Goal: Task Accomplishment & Management: Manage account settings

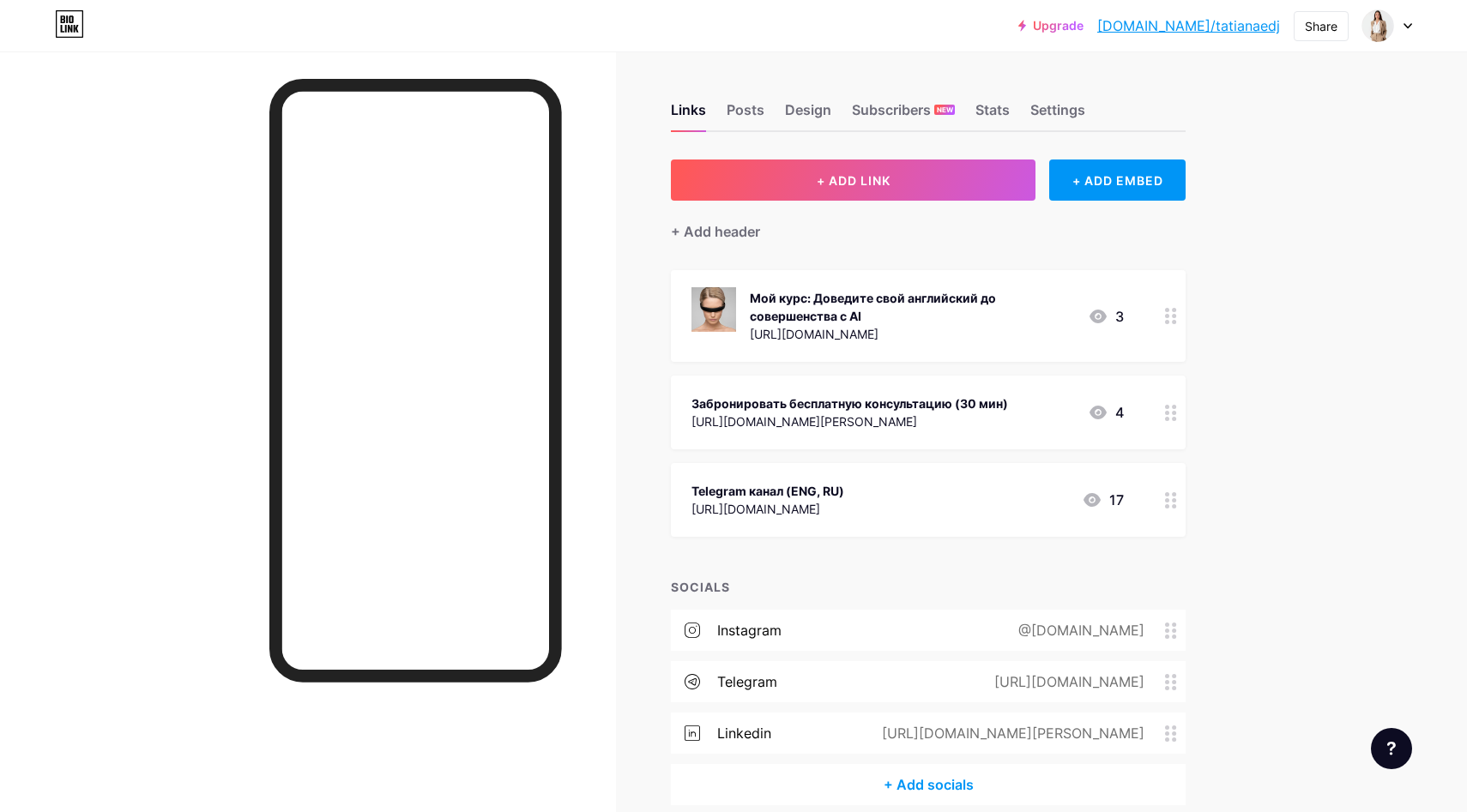
click at [949, 782] on div "+ Add socials" at bounding box center [927, 784] width 514 height 41
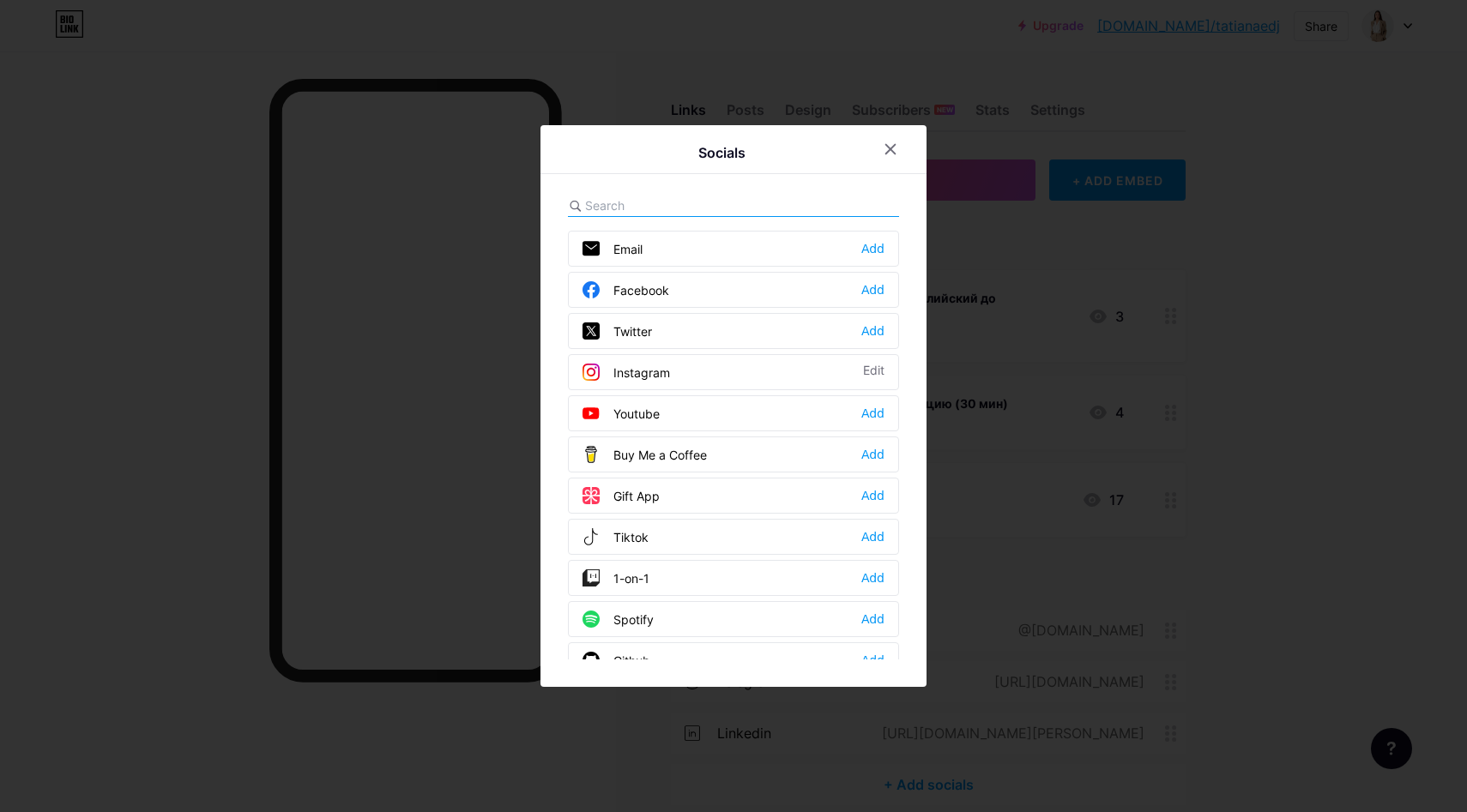
click at [754, 195] on div at bounding box center [733, 206] width 331 height 23
click at [748, 203] on div at bounding box center [733, 206] width 331 height 23
click at [718, 204] on input "text" at bounding box center [679, 205] width 189 height 18
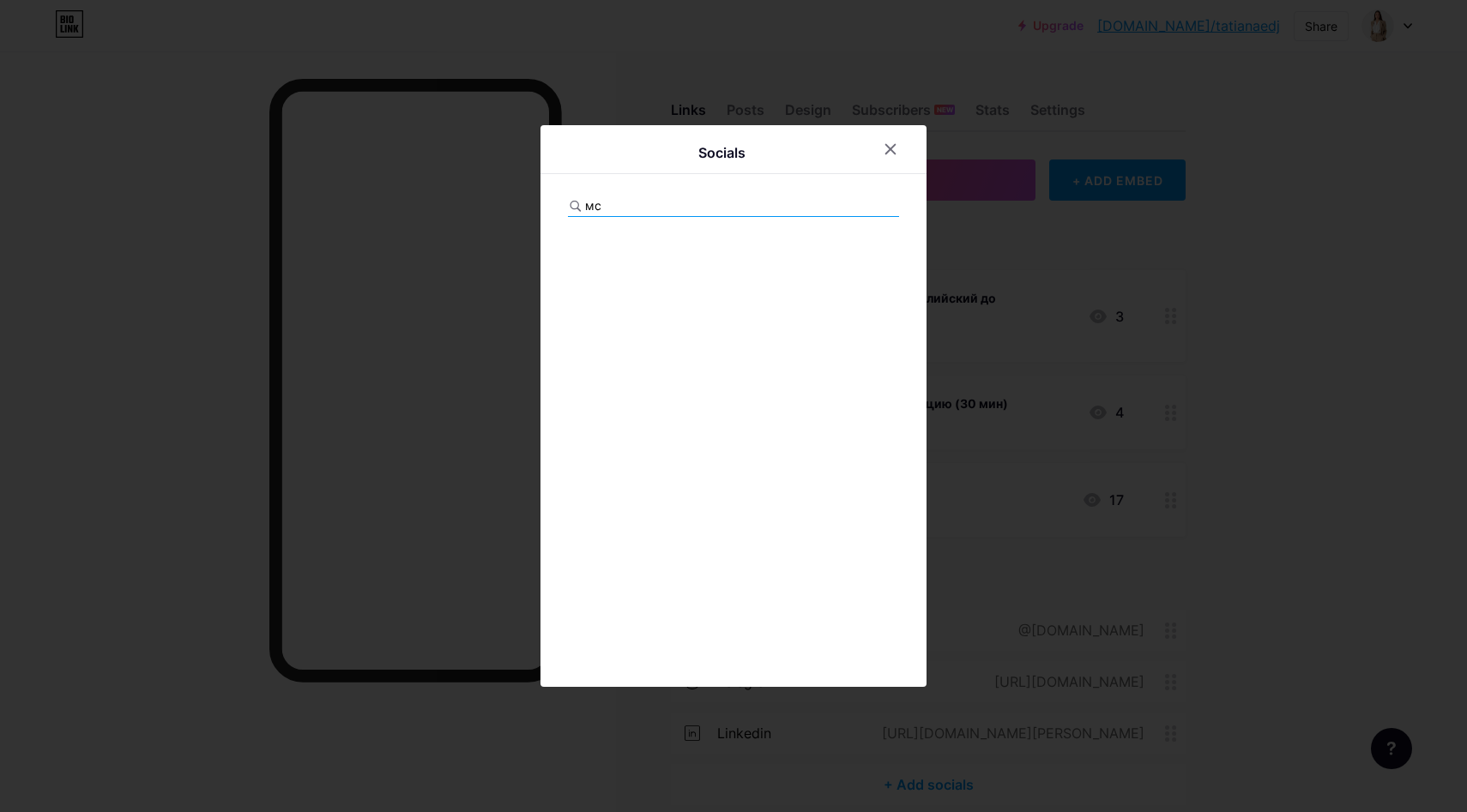
type input "м"
type input "v"
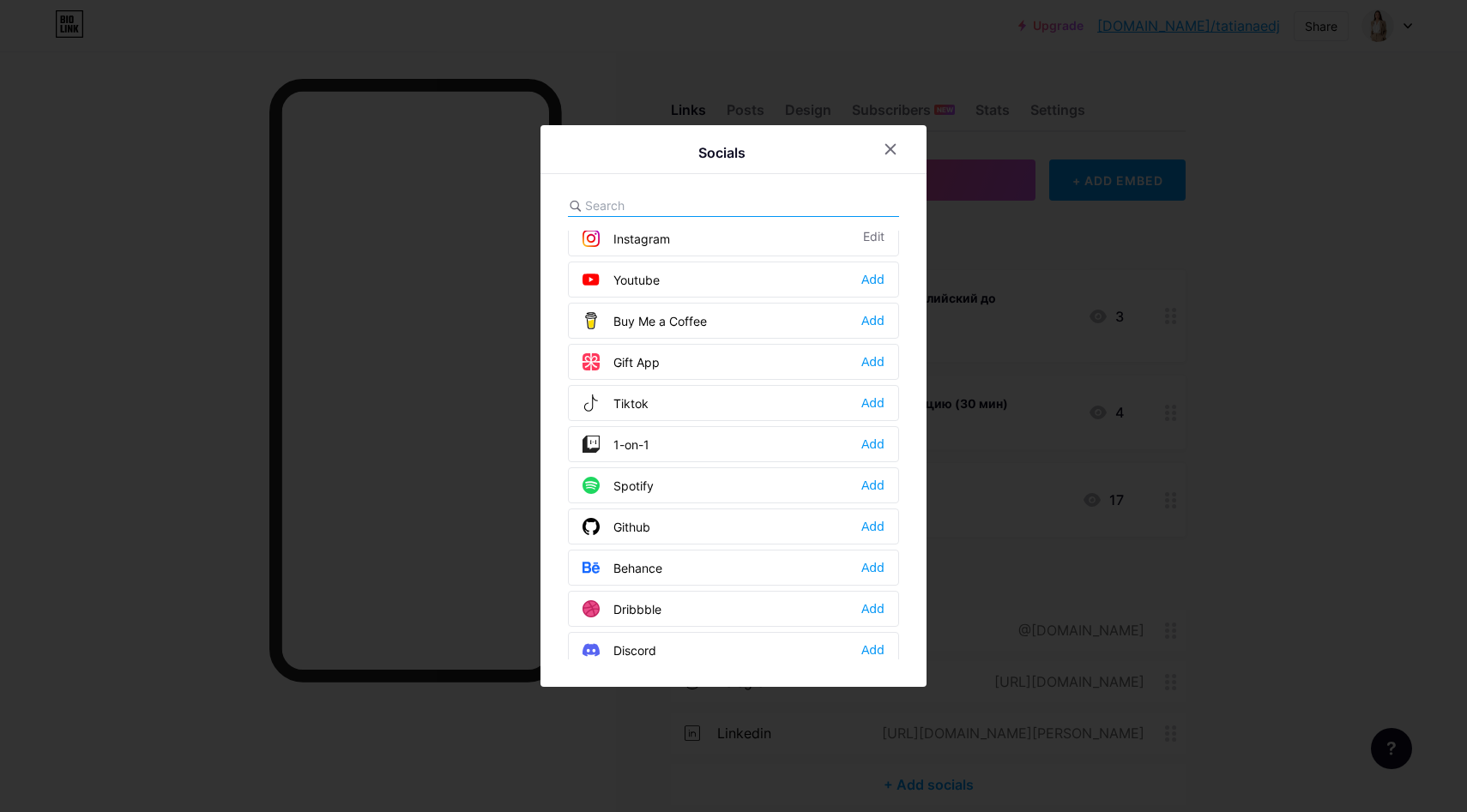
scroll to position [123, 0]
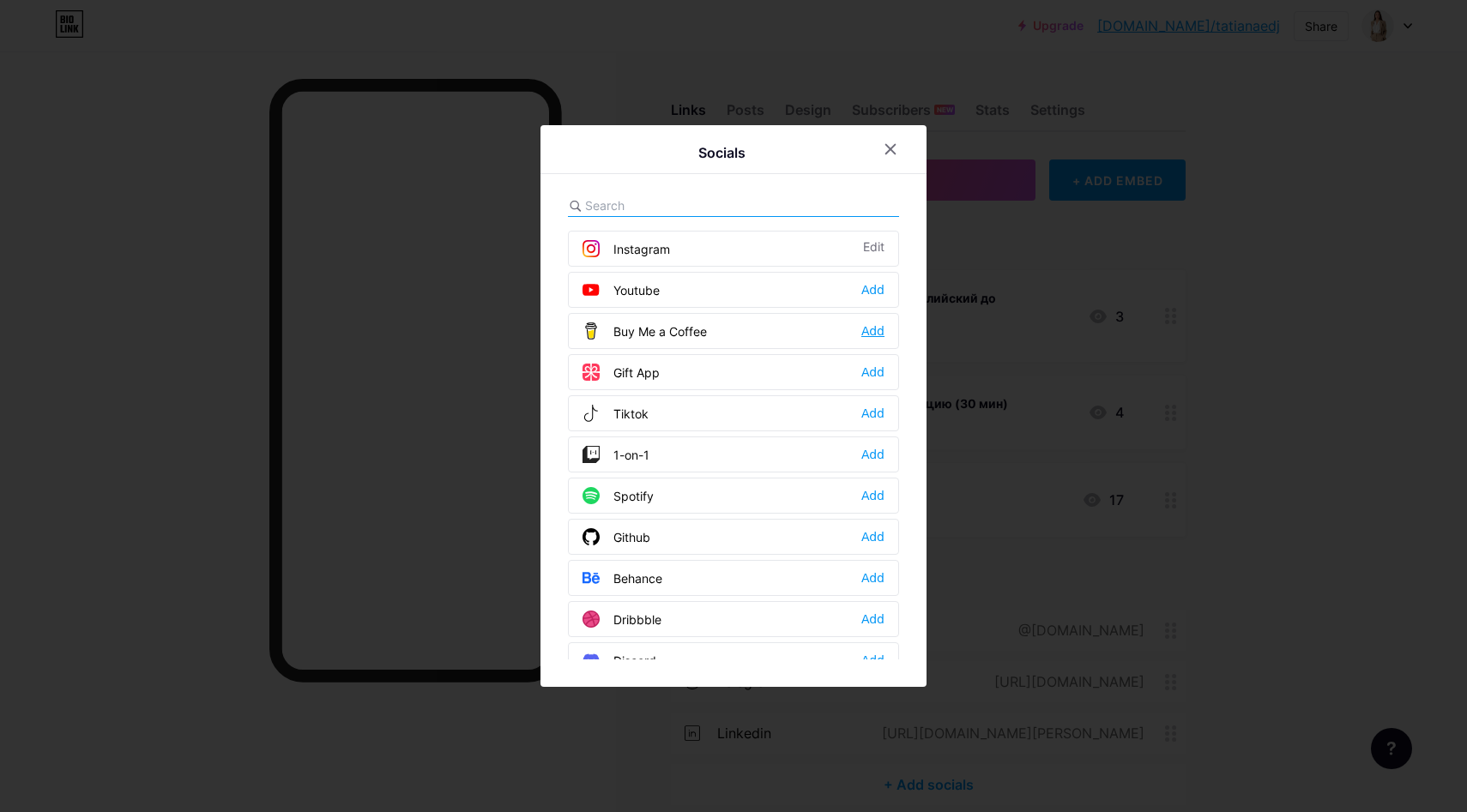
click at [875, 328] on div "Add" at bounding box center [872, 331] width 24 height 17
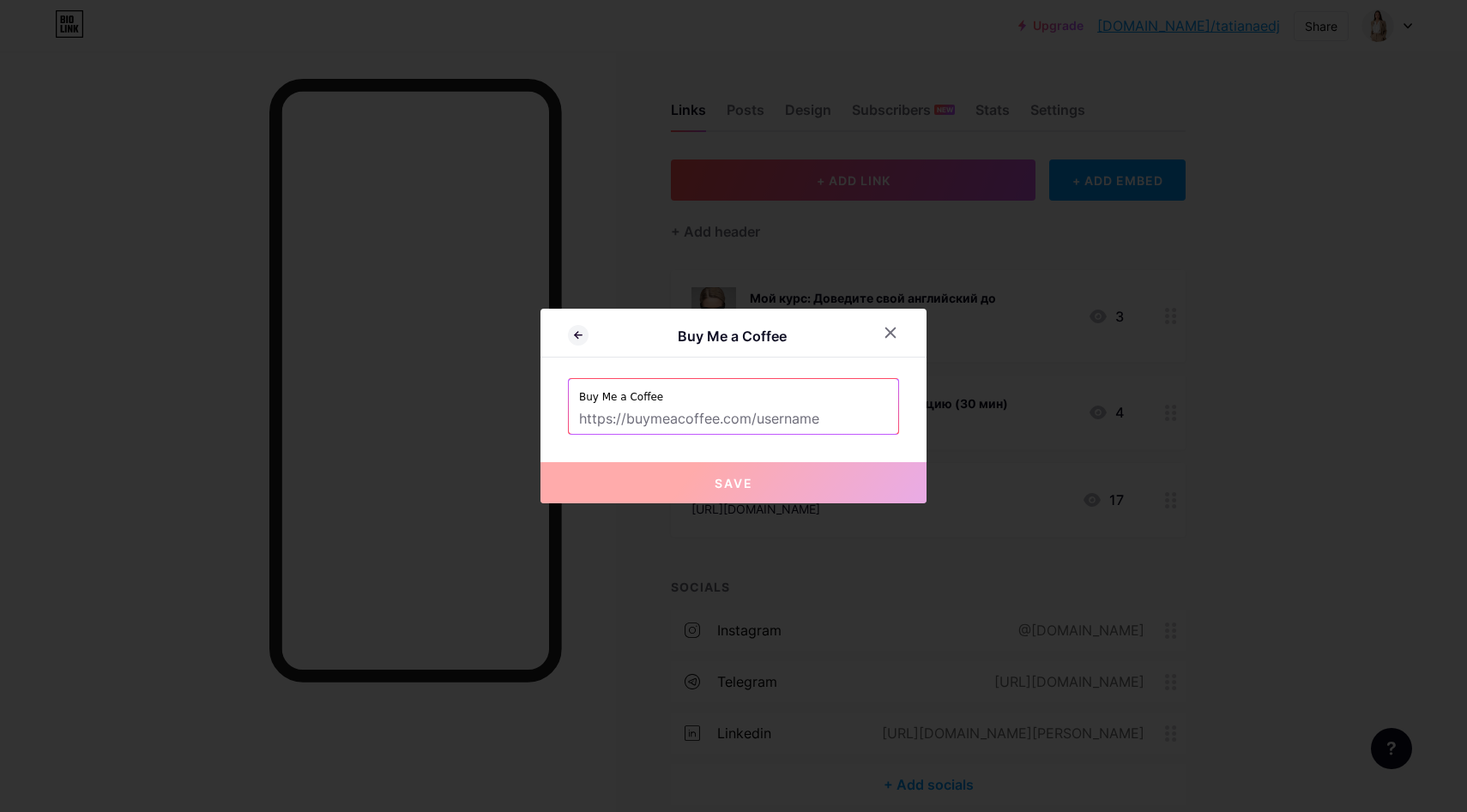
click at [802, 416] on input "text" at bounding box center [734, 419] width 309 height 29
click at [897, 329] on div at bounding box center [890, 332] width 31 height 31
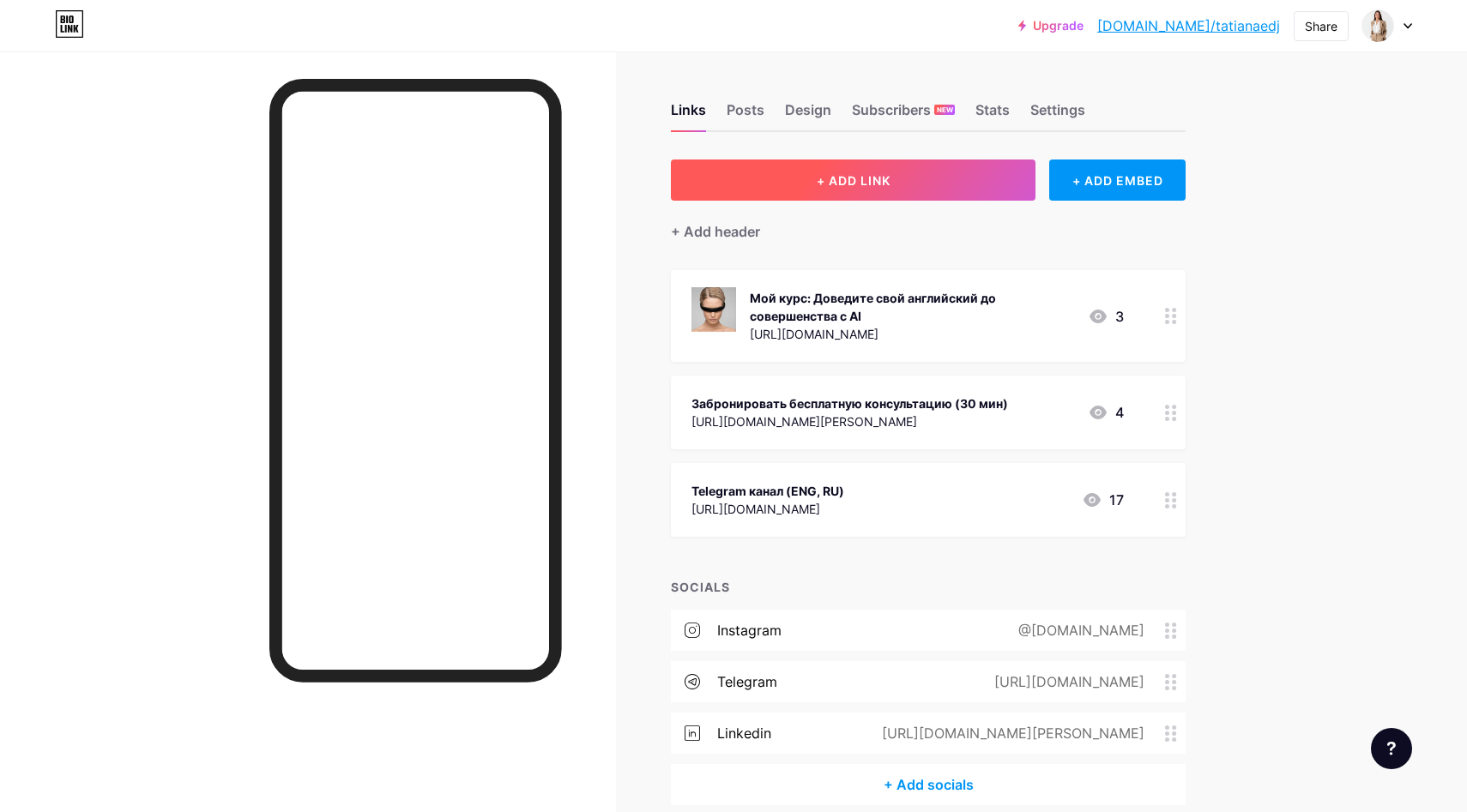
click at [981, 198] on button "+ ADD LINK" at bounding box center [853, 180] width 365 height 41
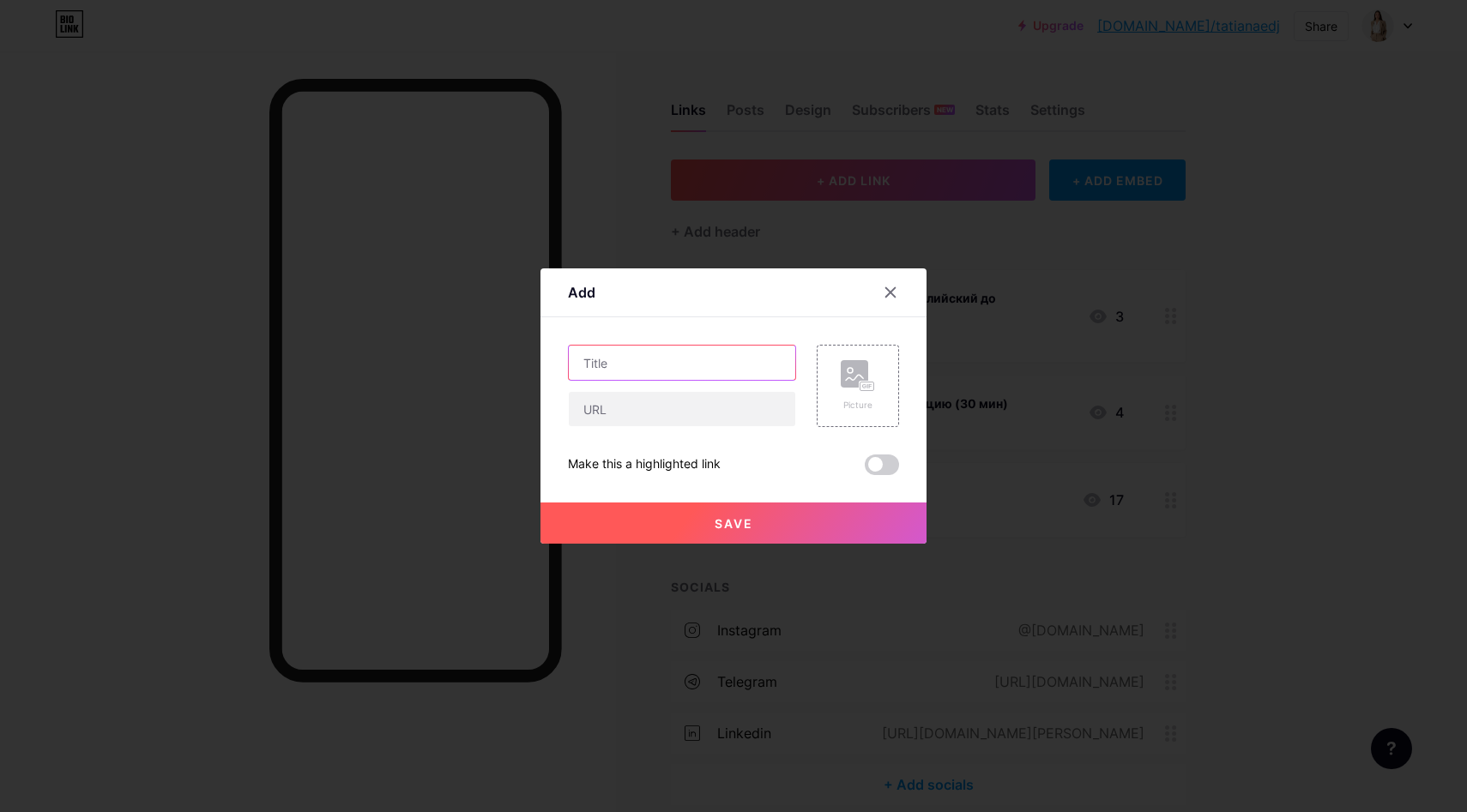
click at [712, 356] on input "text" at bounding box center [681, 362] width 226 height 34
type input "V"
drag, startPoint x: 617, startPoint y: 368, endPoint x: 569, endPoint y: 367, distance: 48.0
click at [569, 367] on input "Мои статьи" at bounding box center [681, 362] width 226 height 34
type input "Статьи"
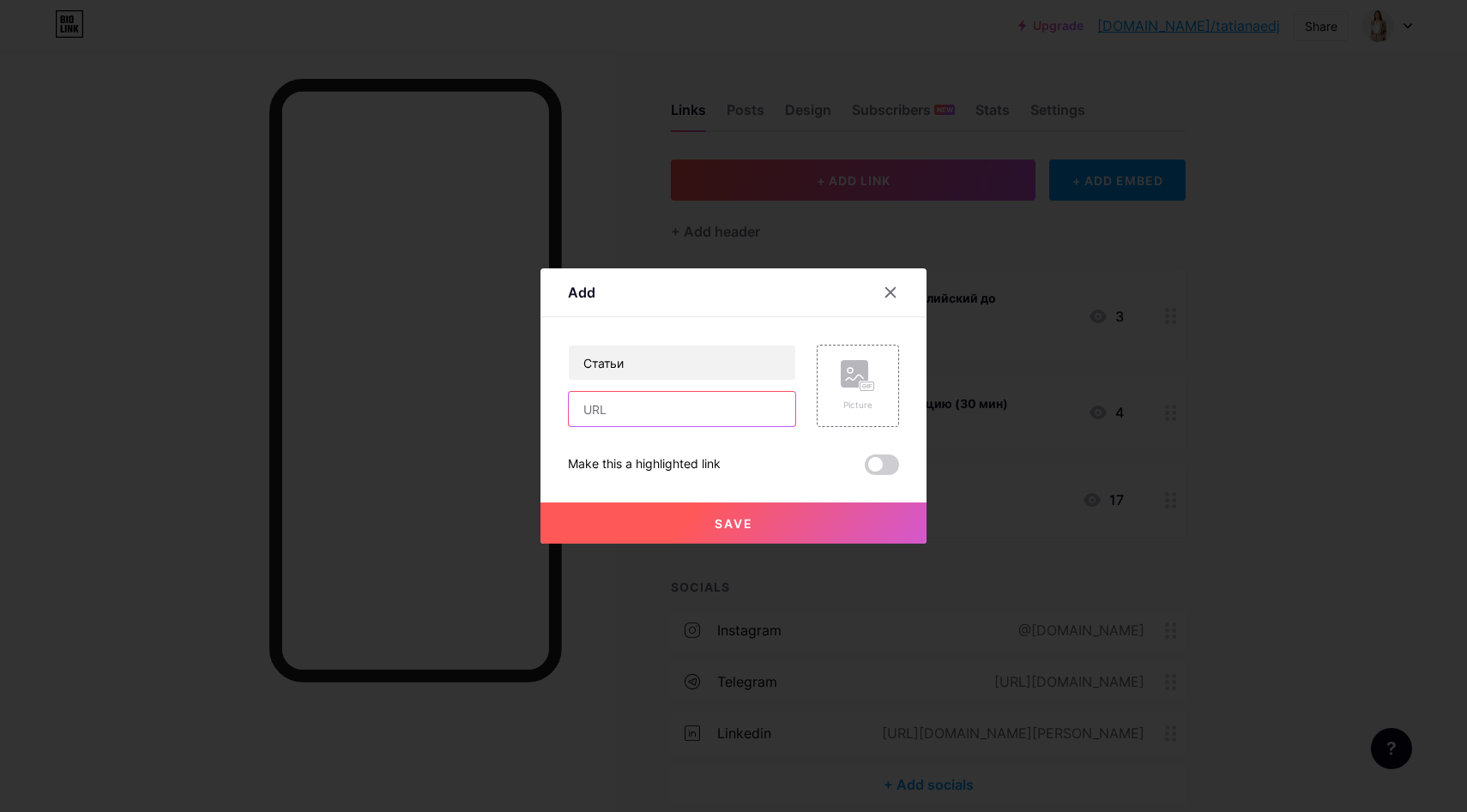
click at [653, 397] on input "text" at bounding box center [681, 409] width 226 height 34
paste input "[URL][DOMAIN_NAME]"
type input "[URL][DOMAIN_NAME]"
click at [675, 356] on input "Статьи" at bounding box center [681, 362] width 226 height 34
type input "Статьи"
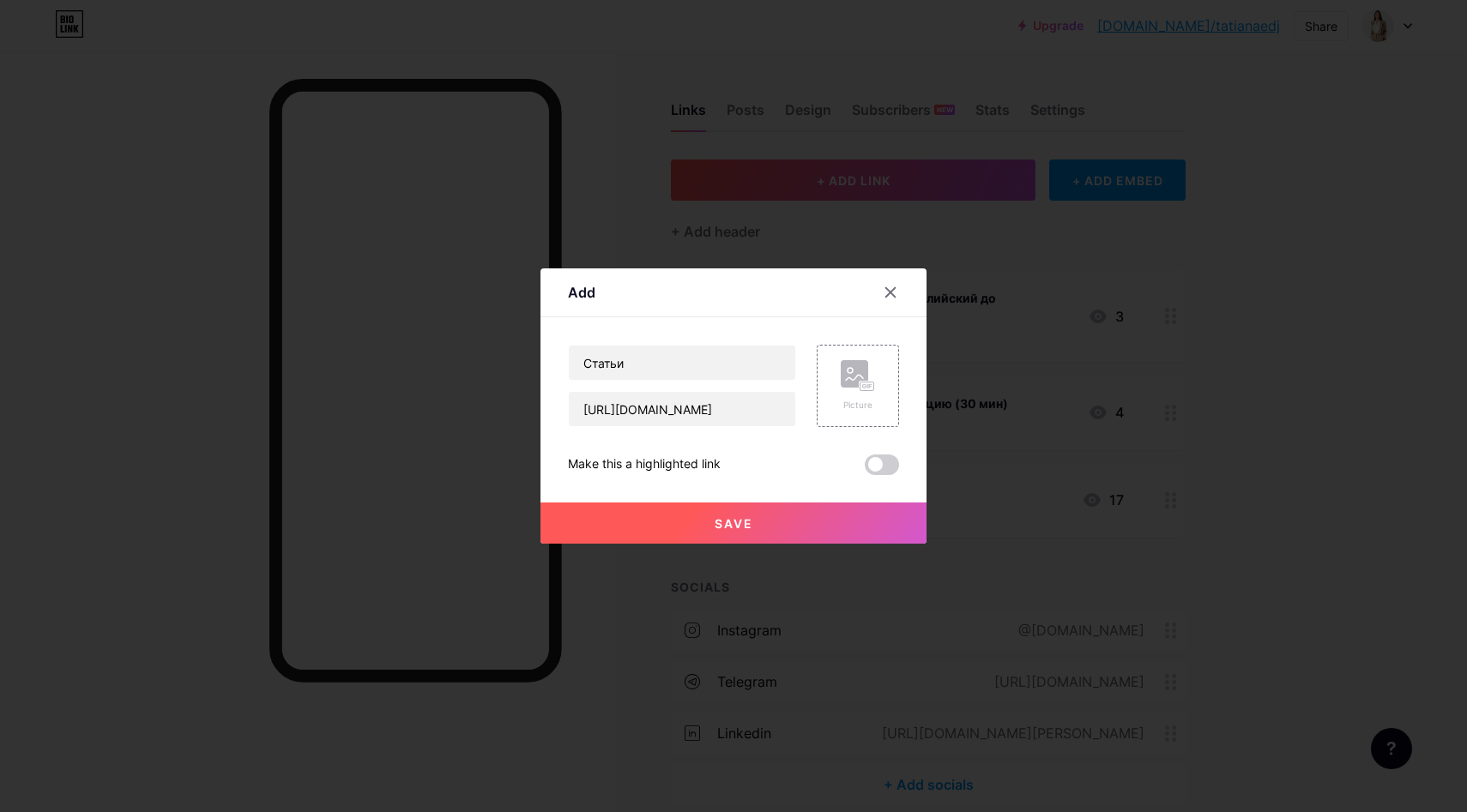
click at [713, 514] on button "Save" at bounding box center [734, 523] width 386 height 41
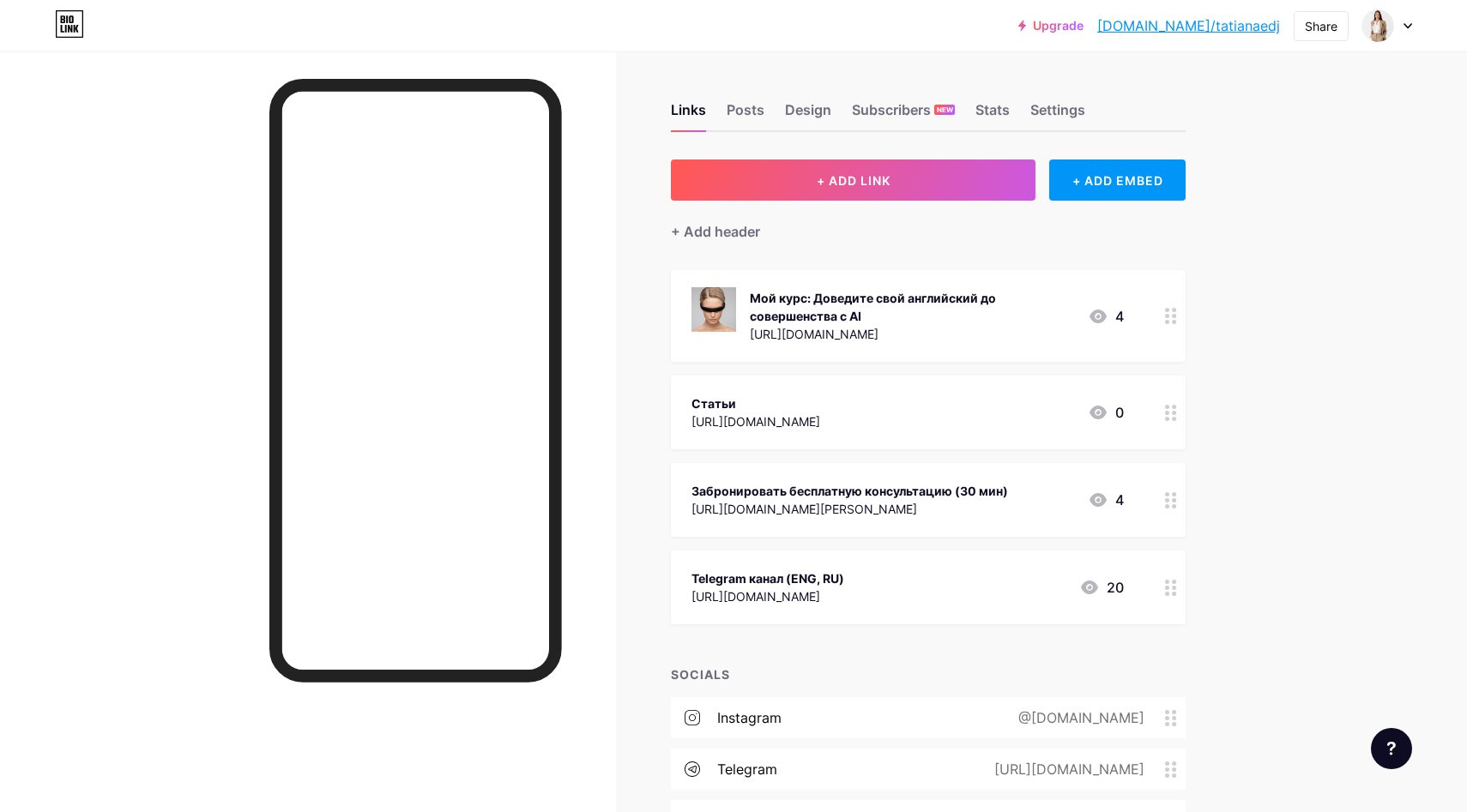
drag, startPoint x: 853, startPoint y: 398, endPoint x: 868, endPoint y: 547, distance: 149.8
click at [868, 547] on span "Мой курс: Доведите свой английский до совершенства с AI [URL][DOMAIN_NAME] 4 Ст…" at bounding box center [927, 447] width 514 height 354
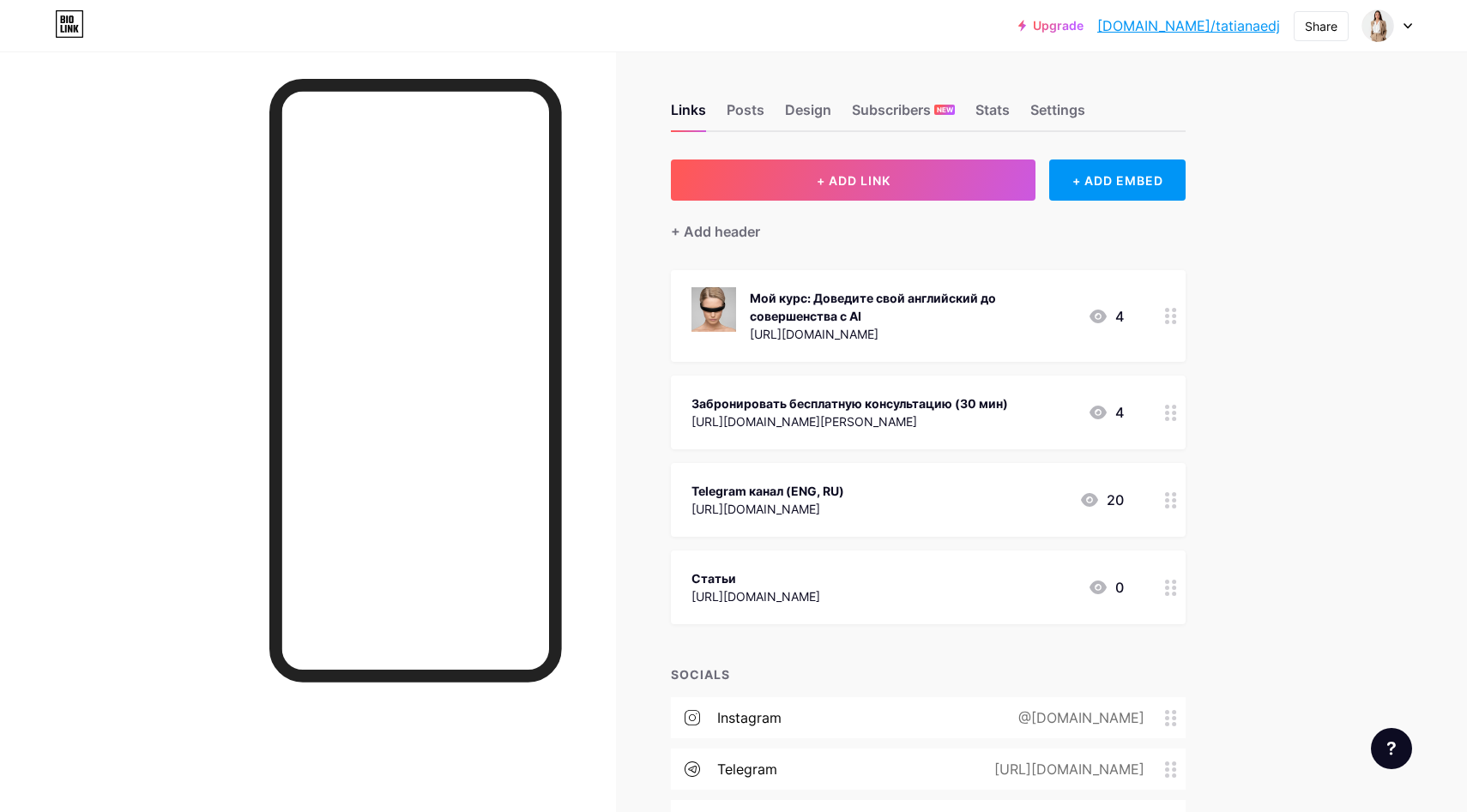
click at [1271, 548] on div "Upgrade [DOMAIN_NAME]/tatian... [DOMAIN_NAME]/tatianaedj Share Switch accounts …" at bounding box center [734, 489] width 1467 height 979
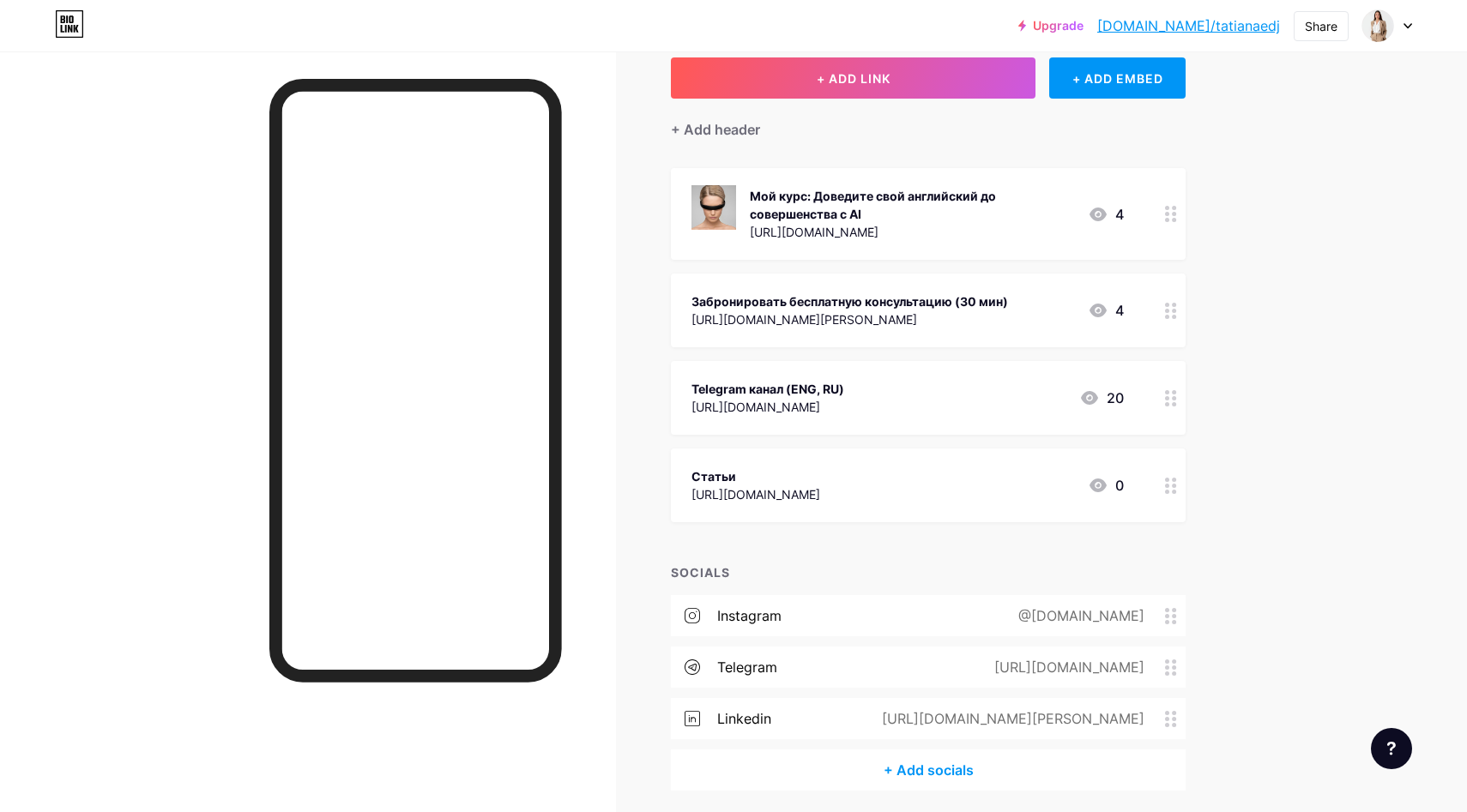
scroll to position [104, 0]
click at [1074, 616] on div "@[DOMAIN_NAME]" at bounding box center [1078, 615] width 174 height 21
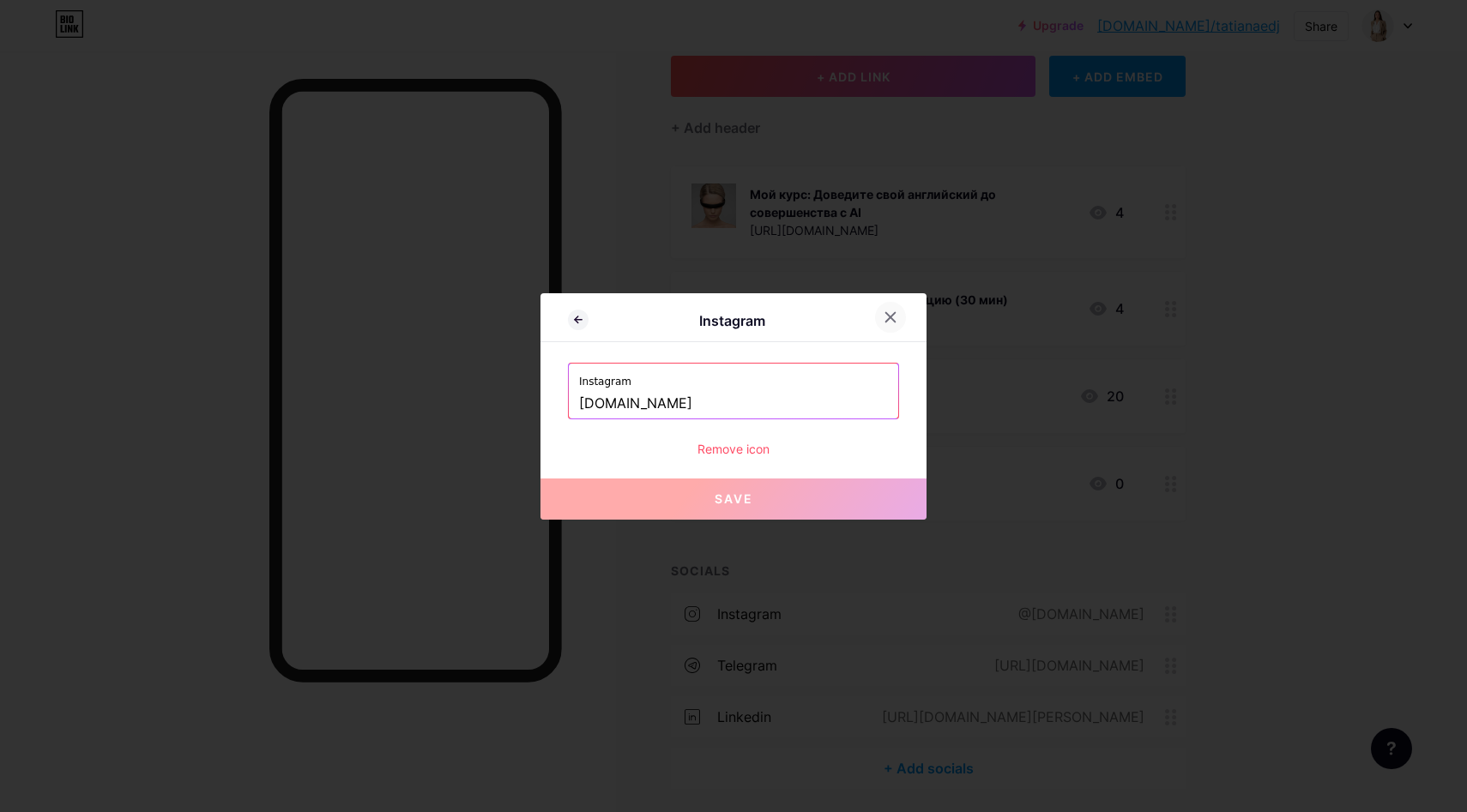
click at [899, 310] on div at bounding box center [890, 317] width 31 height 31
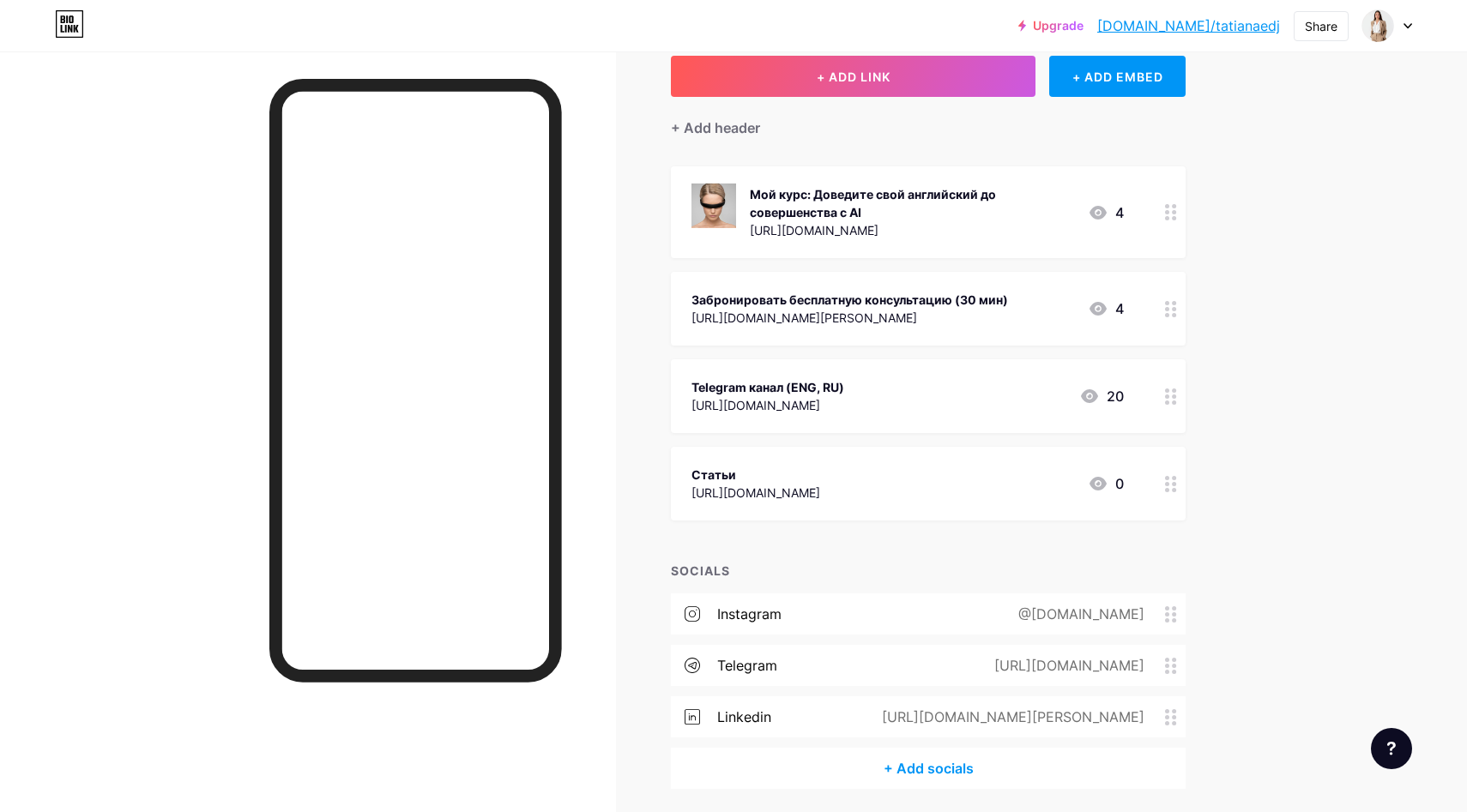
click at [935, 769] on div "+ Add socials" at bounding box center [927, 768] width 514 height 41
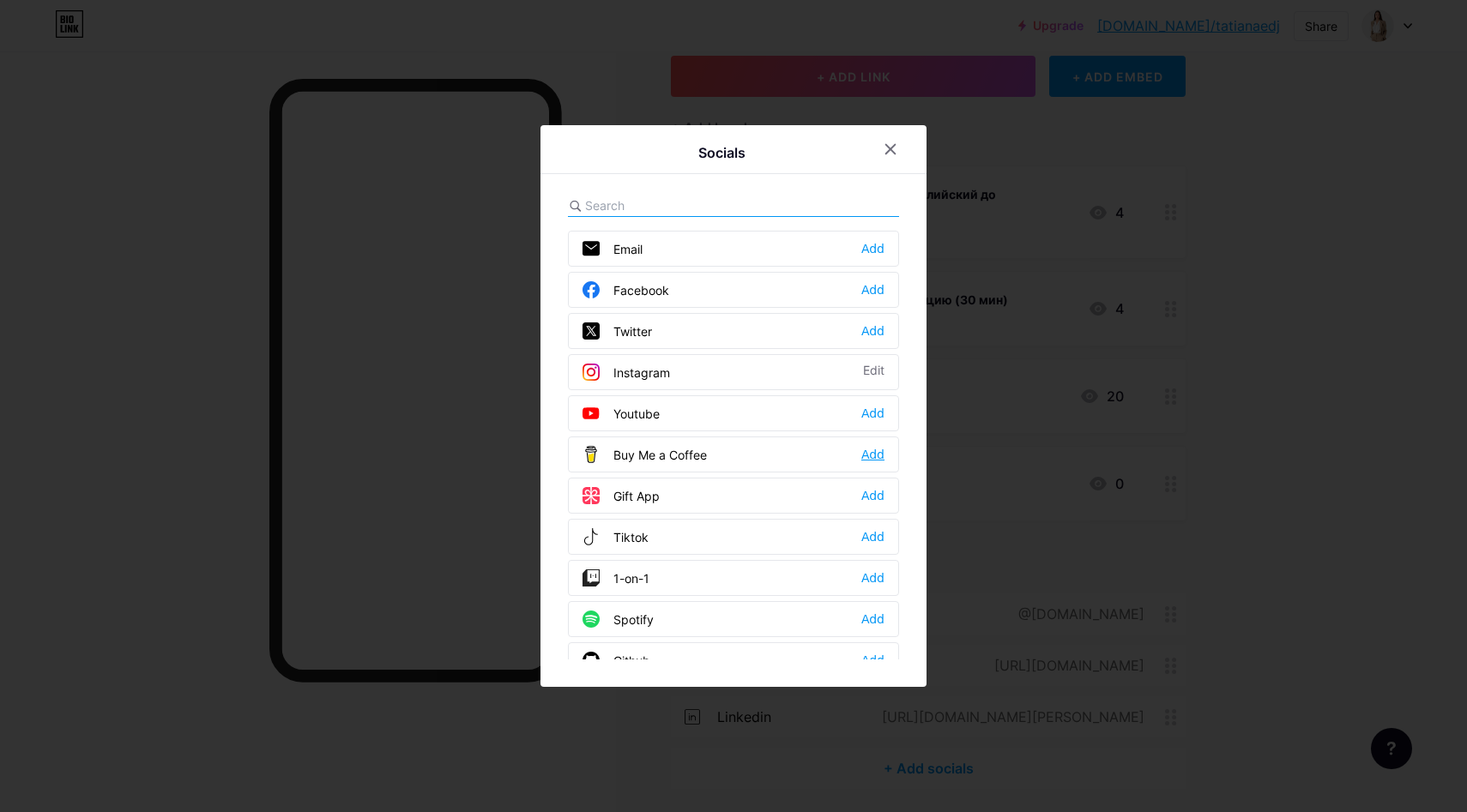
click at [870, 448] on div "Add" at bounding box center [872, 455] width 24 height 17
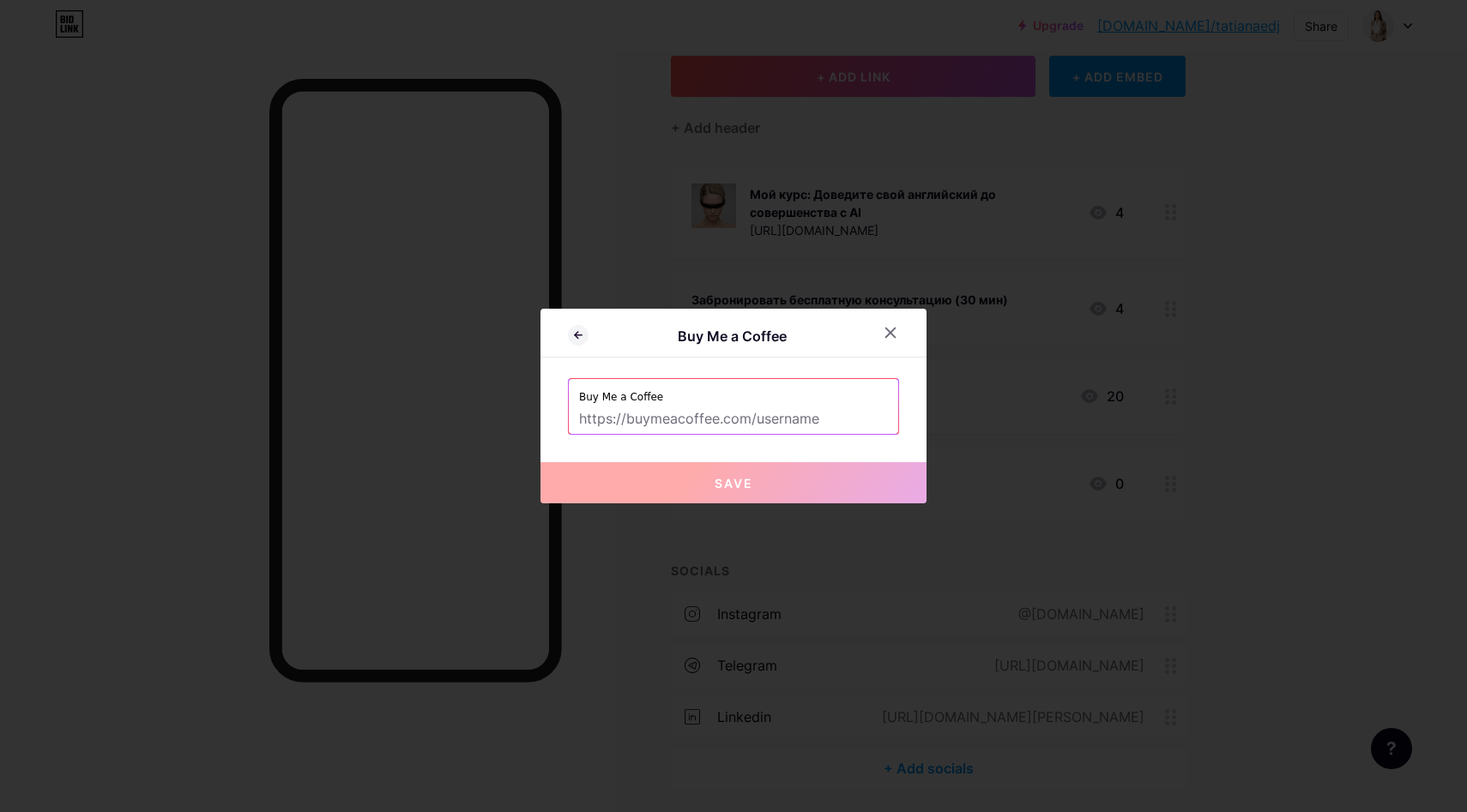
click at [834, 422] on input "text" at bounding box center [734, 419] width 309 height 29
paste input "[DOMAIN_NAME][URL][DOMAIN_NAME]"
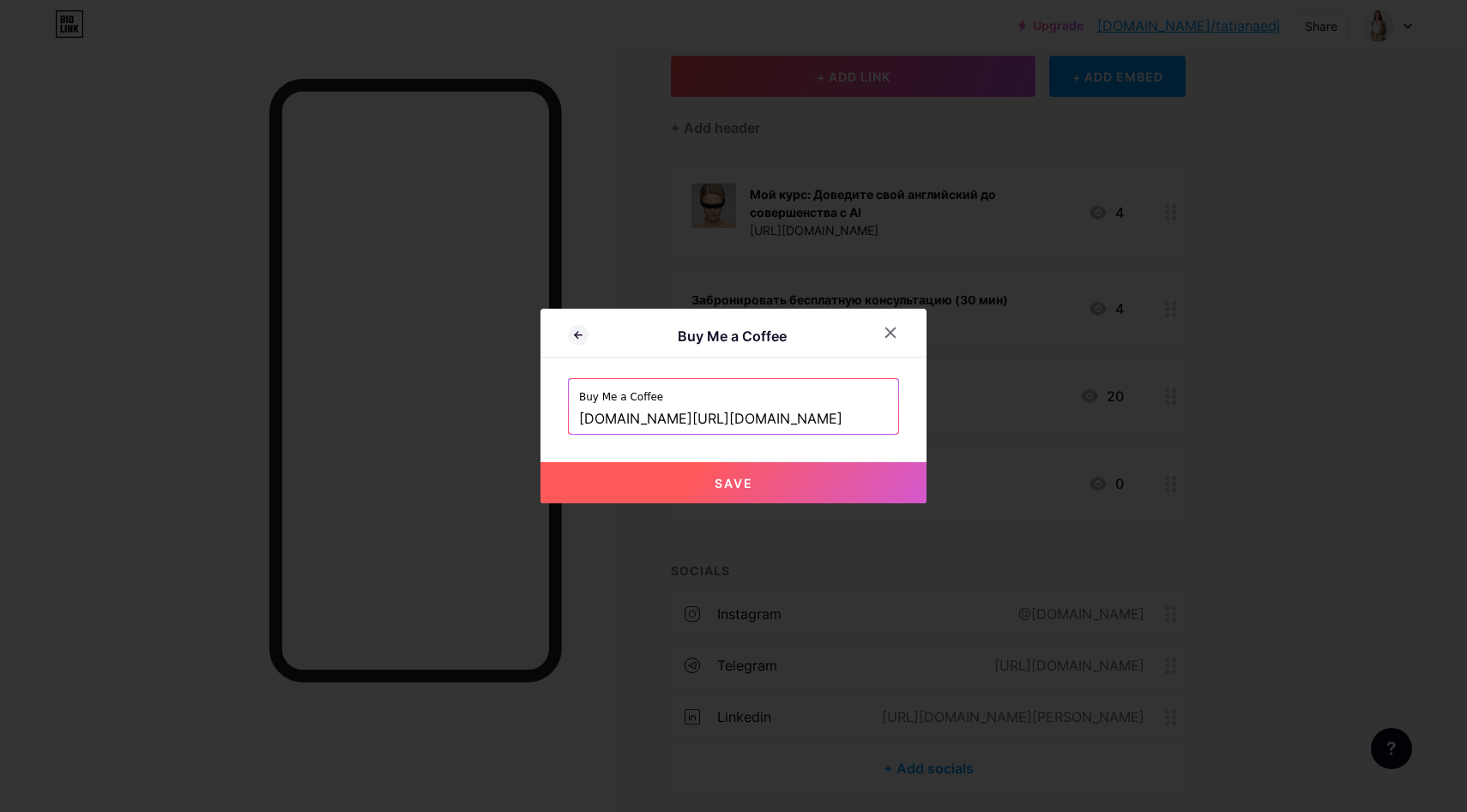
click at [832, 487] on button "Save" at bounding box center [734, 483] width 386 height 41
type input "[URL][DOMAIN_NAME][DOMAIN_NAME]"
